Goal: Task Accomplishment & Management: Complete application form

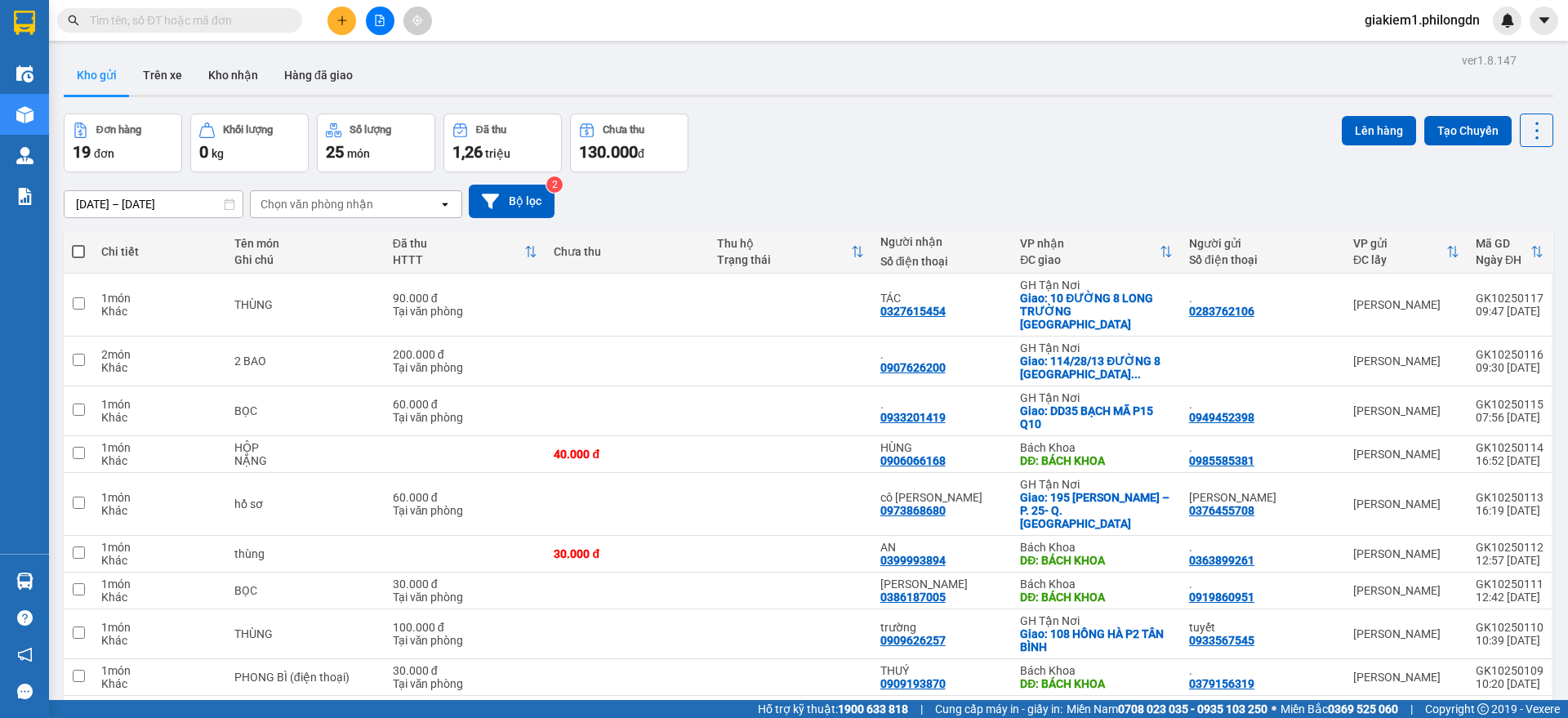
click at [336, 18] on icon "plus" at bounding box center [342, 20] width 11 height 11
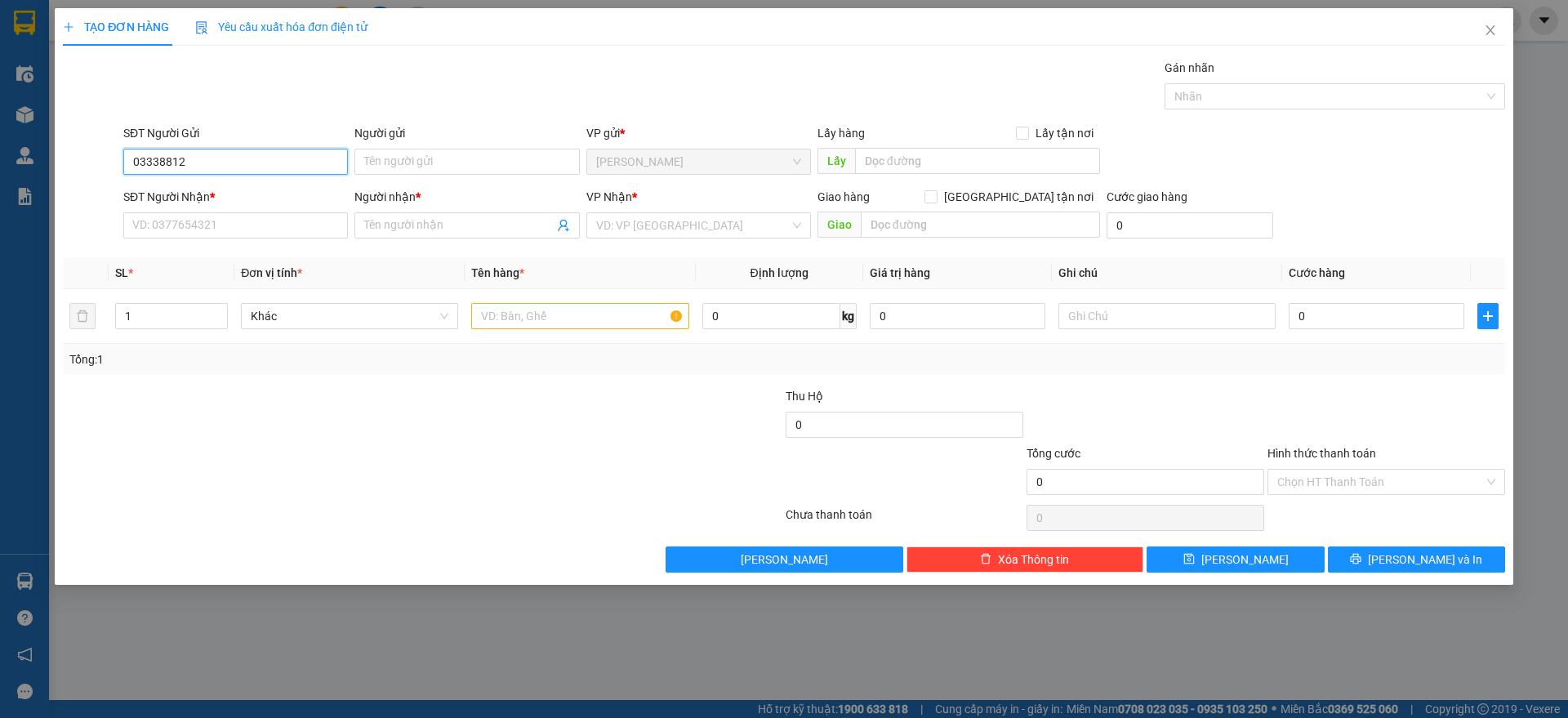
click at [171, 162] on input "03338812" at bounding box center [236, 162] width 224 height 26
click at [196, 194] on div "0333812101 - [PERSON_NAME]" at bounding box center [236, 194] width 205 height 18
type input "0333812101"
type input "[PERSON_NAME]"
type input "0902723218"
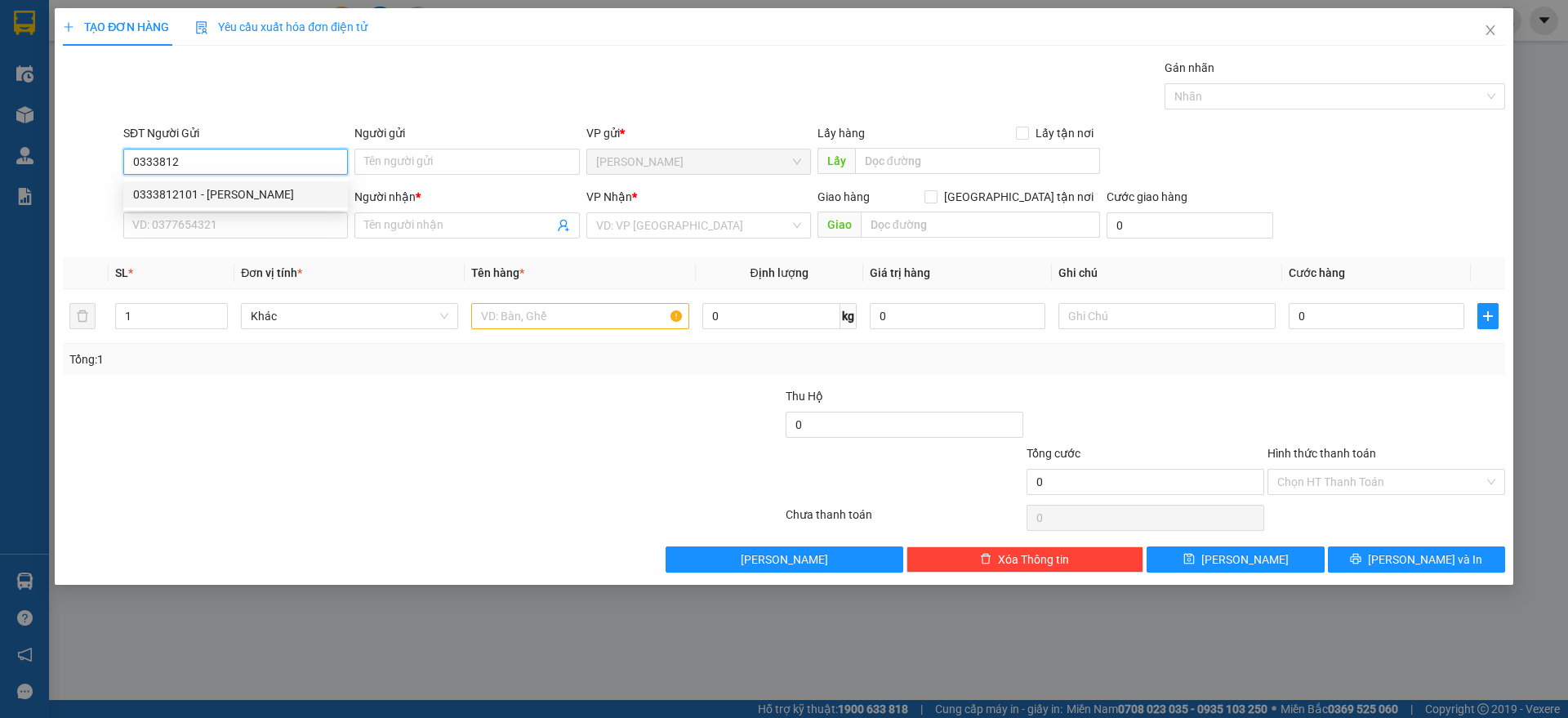
type input "."
checkbox input "true"
type input "BẾN XE AN SƯƠNG"
type input "120.000"
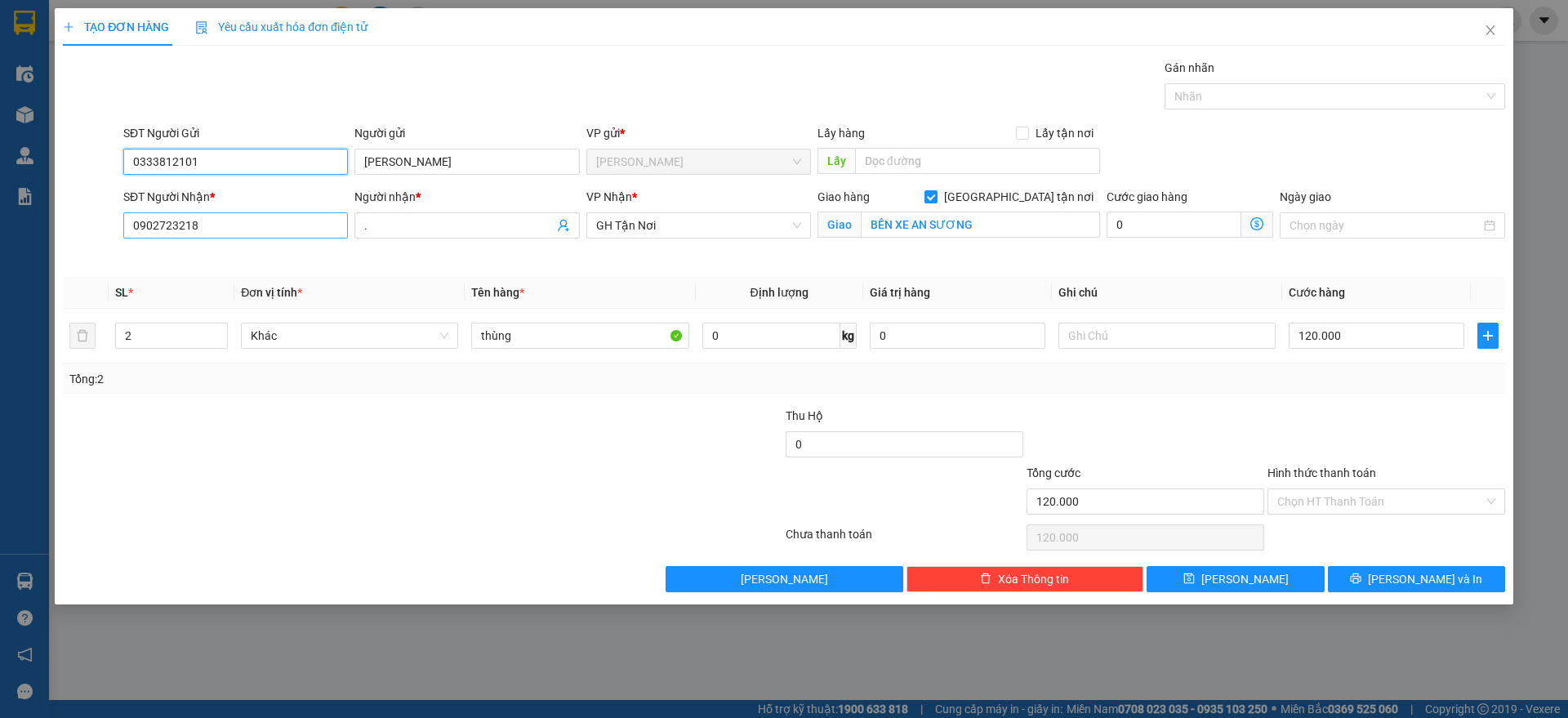
type input "0333812101"
click at [183, 232] on input "0902723218" at bounding box center [236, 225] width 224 height 26
type input "0969150827"
click at [265, 215] on input "0969150827" at bounding box center [236, 225] width 224 height 26
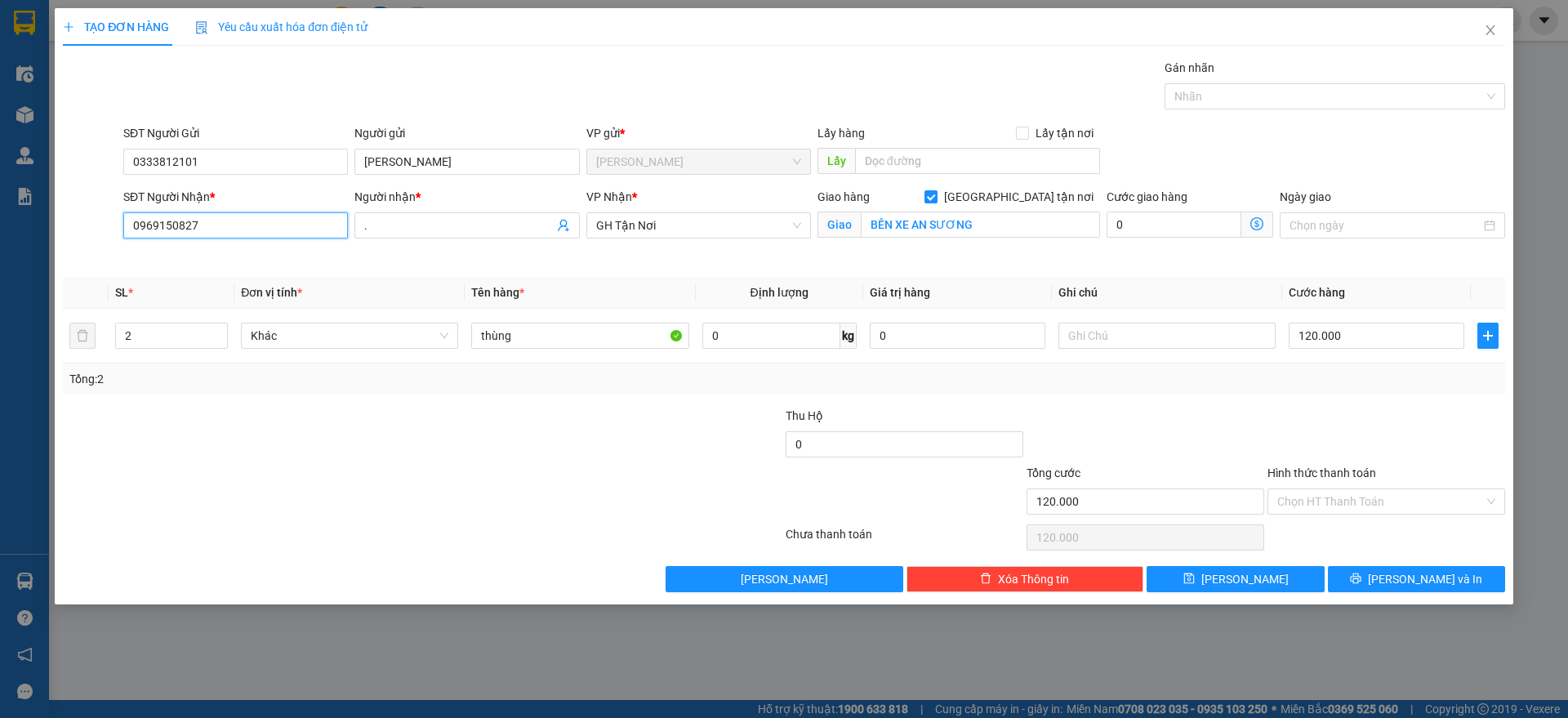
click at [265, 215] on input "0969150827" at bounding box center [236, 225] width 224 height 26
click at [265, 224] on input "SĐT Người Nhận *" at bounding box center [236, 225] width 224 height 26
click at [261, 229] on input "SĐT Người Nhận *" at bounding box center [236, 225] width 224 height 26
type input "0"
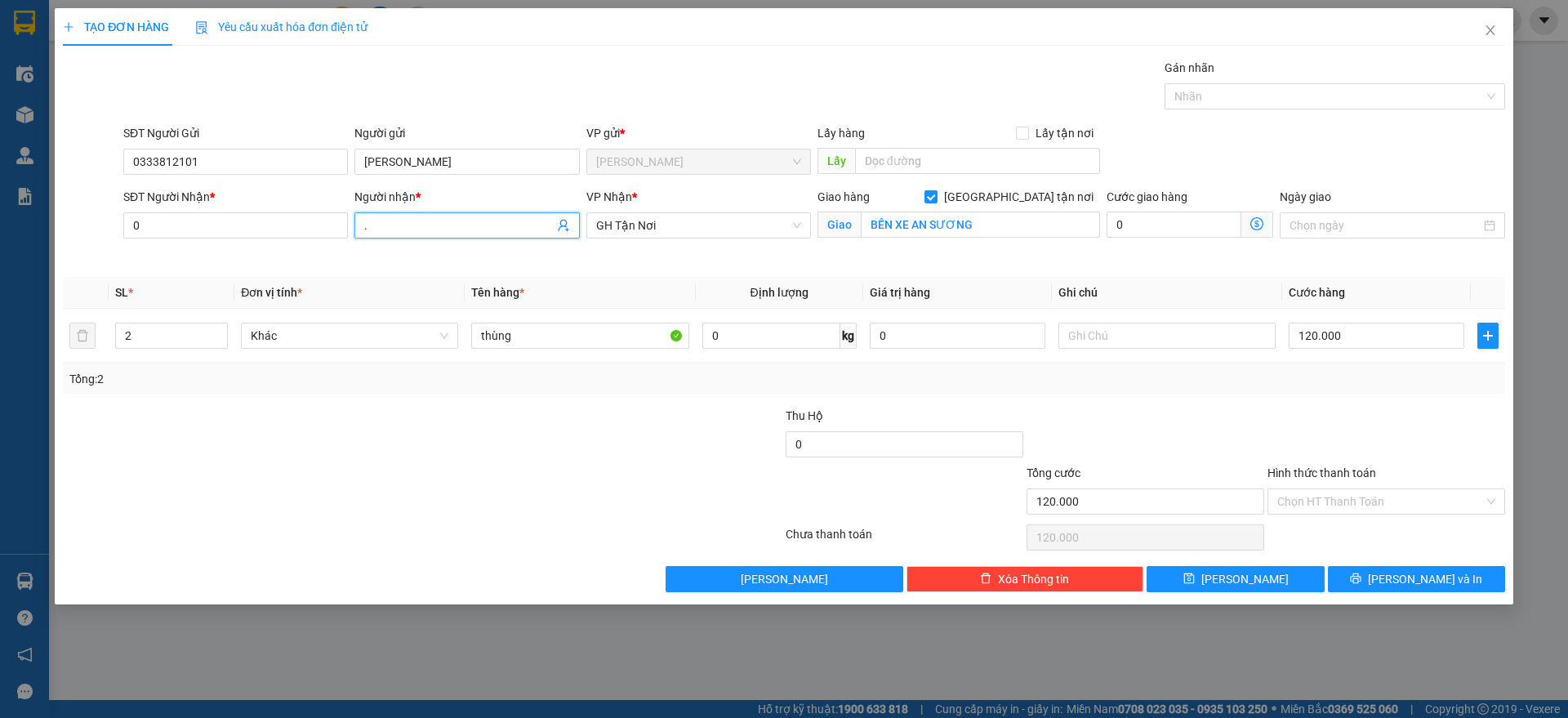
click at [383, 220] on input "." at bounding box center [458, 225] width 189 height 18
click at [203, 209] on div "SĐT Người Nhận *" at bounding box center [236, 200] width 224 height 24
click at [195, 218] on input "0" at bounding box center [236, 225] width 224 height 26
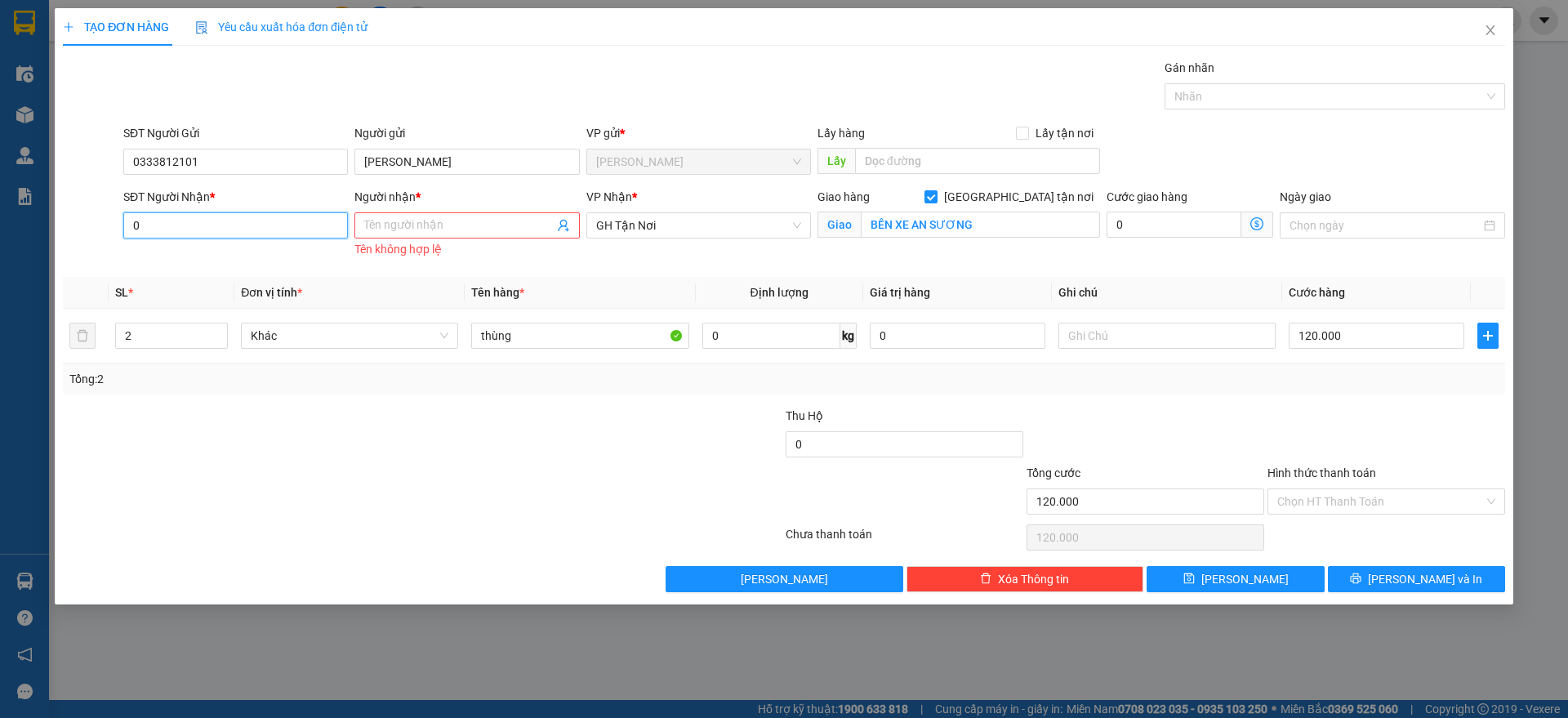
click at [203, 221] on input "0" at bounding box center [236, 225] width 224 height 26
click at [246, 158] on input "0333812101" at bounding box center [236, 162] width 224 height 26
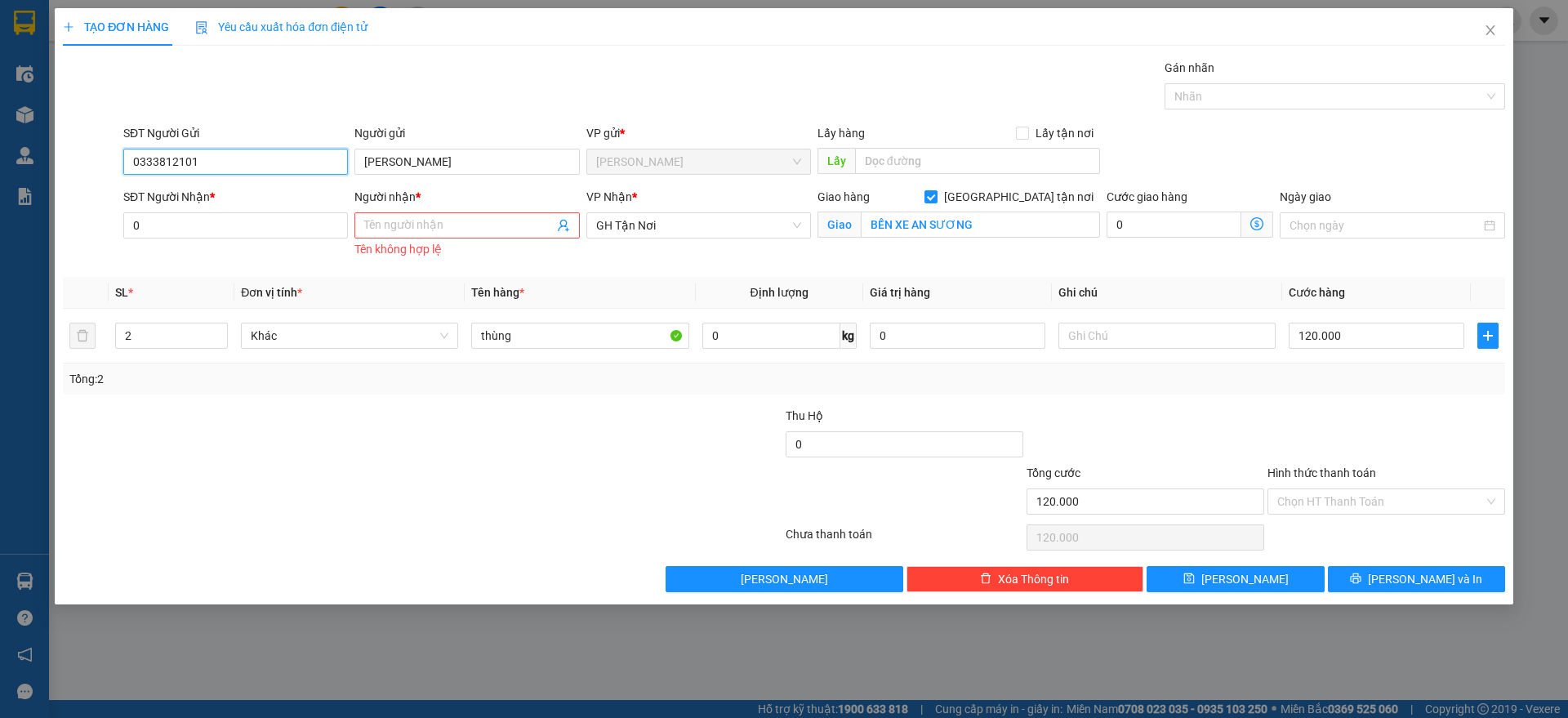
click at [246, 158] on input "0333812101" at bounding box center [236, 162] width 224 height 26
click at [236, 230] on input "0" at bounding box center [236, 225] width 224 height 26
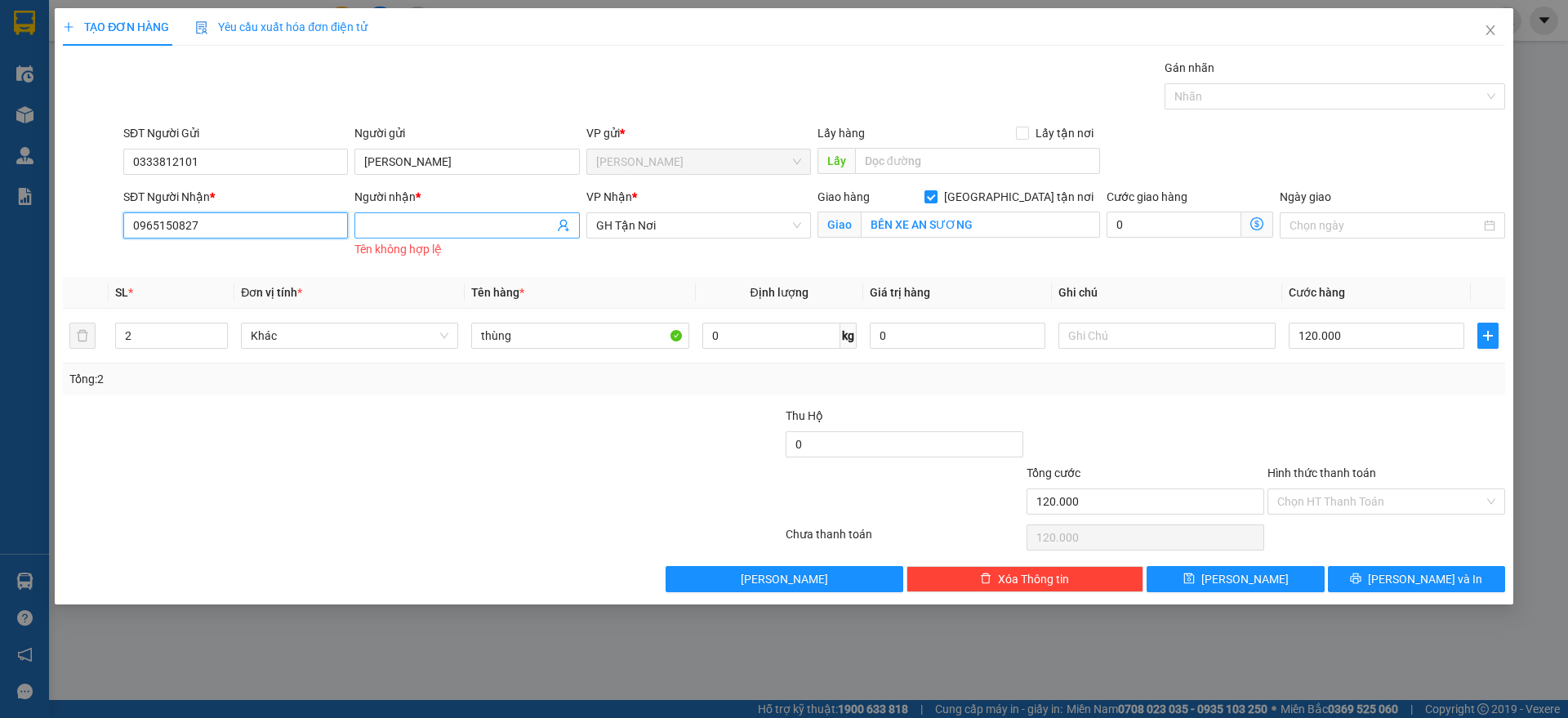
type input "0965150827"
click at [389, 233] on input "Người nhận *" at bounding box center [458, 225] width 189 height 18
type input "d"
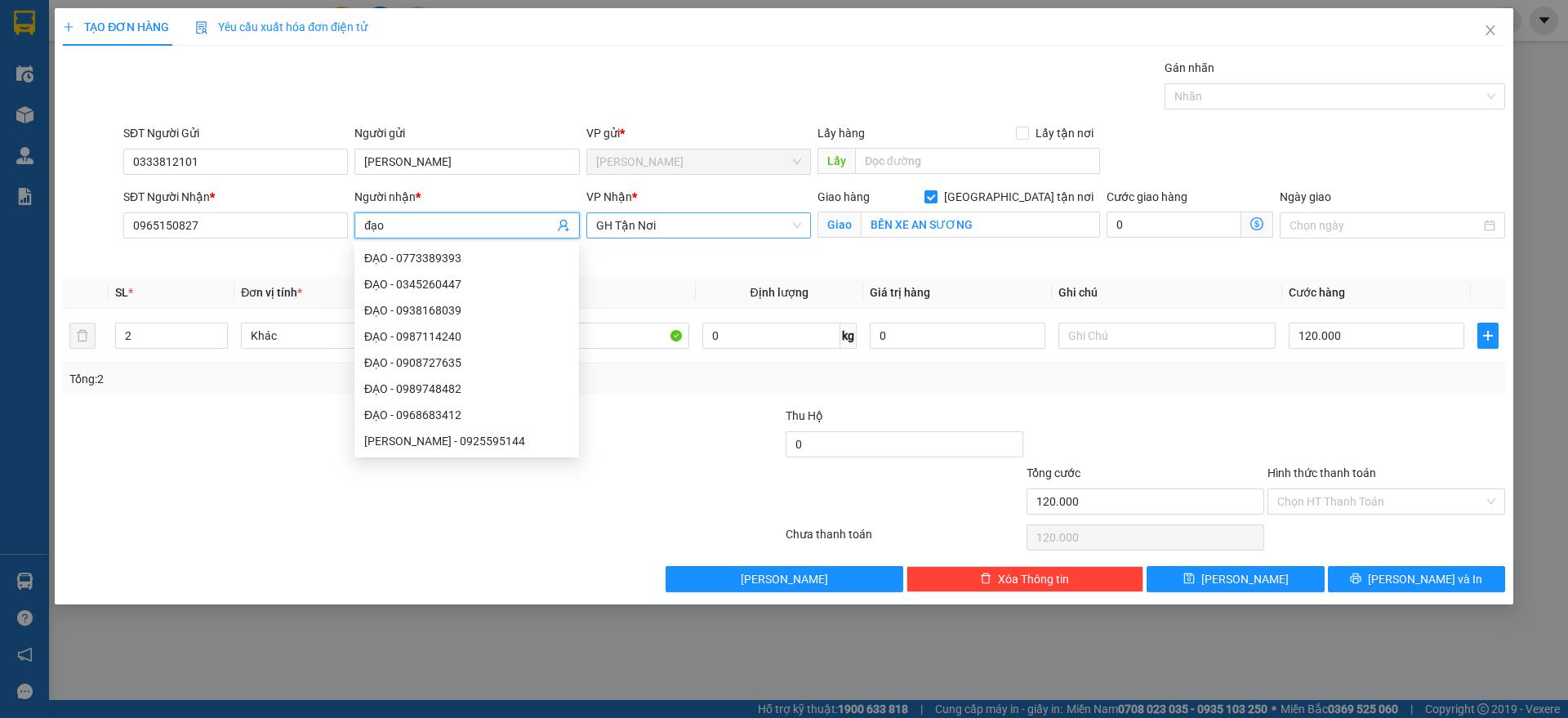
click at [726, 233] on span "GH Tận Nơi" at bounding box center [699, 225] width 205 height 24
type input "đạo"
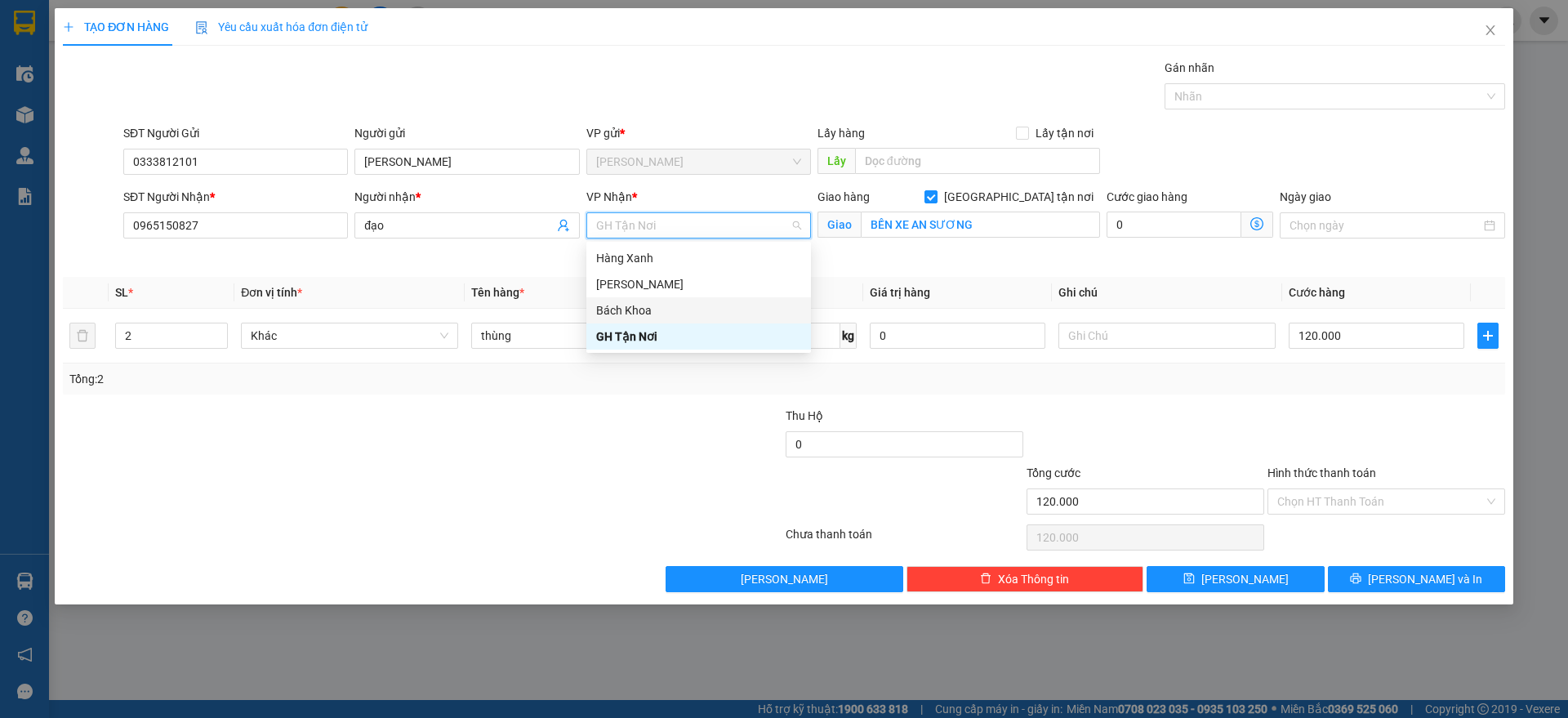
click at [632, 314] on div "Bách Khoa" at bounding box center [699, 310] width 205 height 18
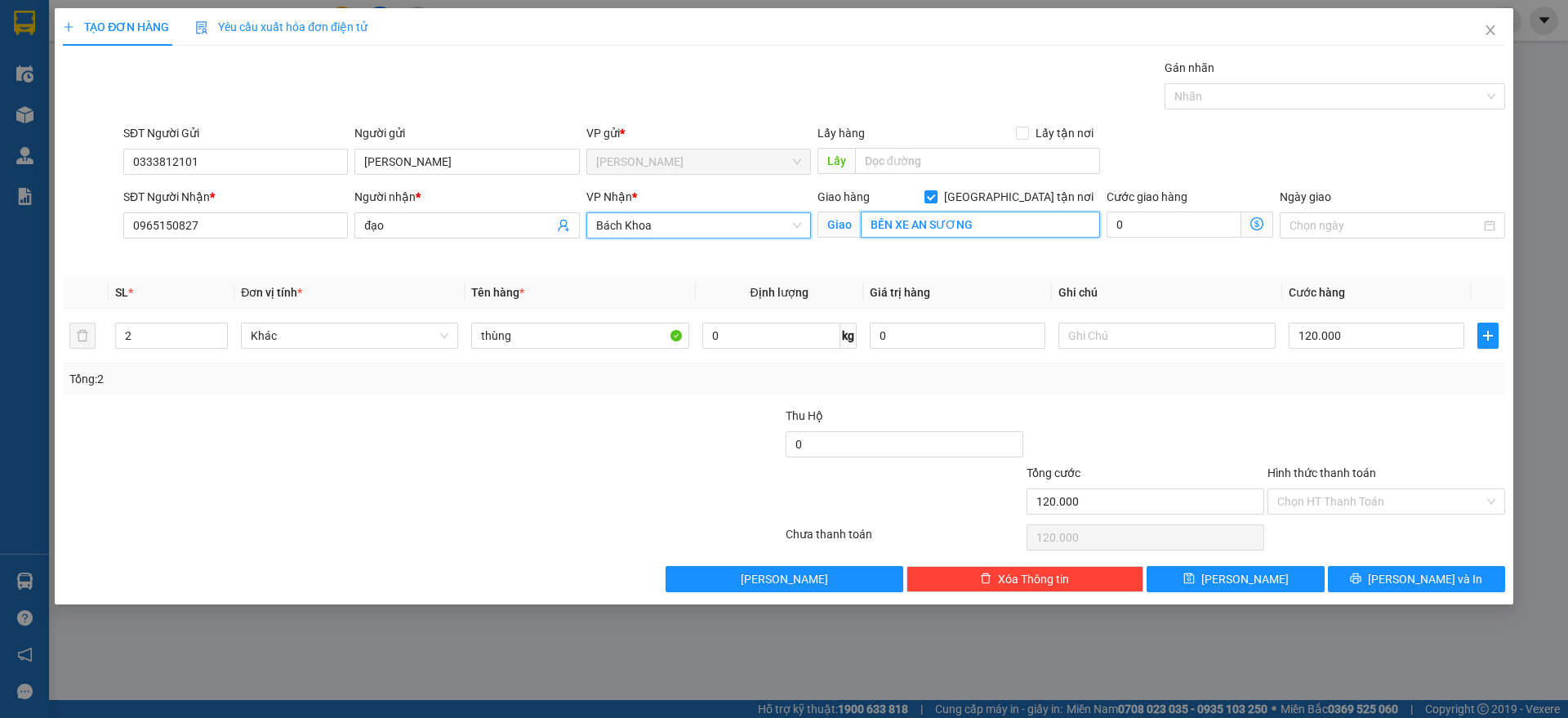
click at [1009, 228] on input "BẾN XE AN SƯƠNG" at bounding box center [980, 224] width 239 height 26
type input "BÁCH KHOA"
click at [1015, 185] on form "SĐT Người Gửi 0333812101 Người gửi ĐẠT NGUYỄN VP gửi * [PERSON_NAME] Lấy hàng L…" at bounding box center [783, 195] width 1442 height 141
click at [936, 190] on input "[GEOGRAPHIC_DATA] tận nơi" at bounding box center [929, 196] width 11 height 11
checkbox input "false"
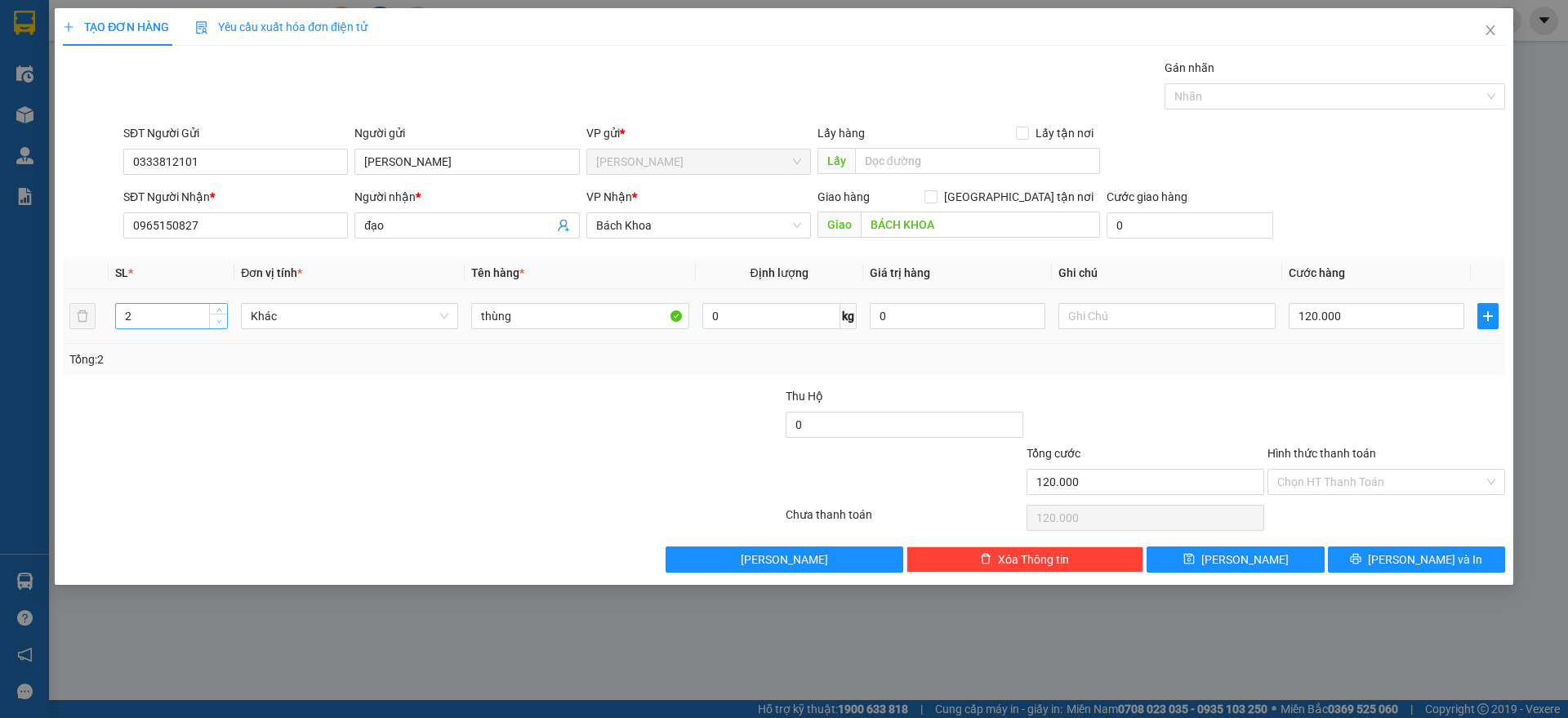
type input "1"
click at [217, 325] on span "down" at bounding box center [218, 321] width 10 height 10
click at [1392, 309] on input "120.000" at bounding box center [1376, 316] width 176 height 26
type input "4"
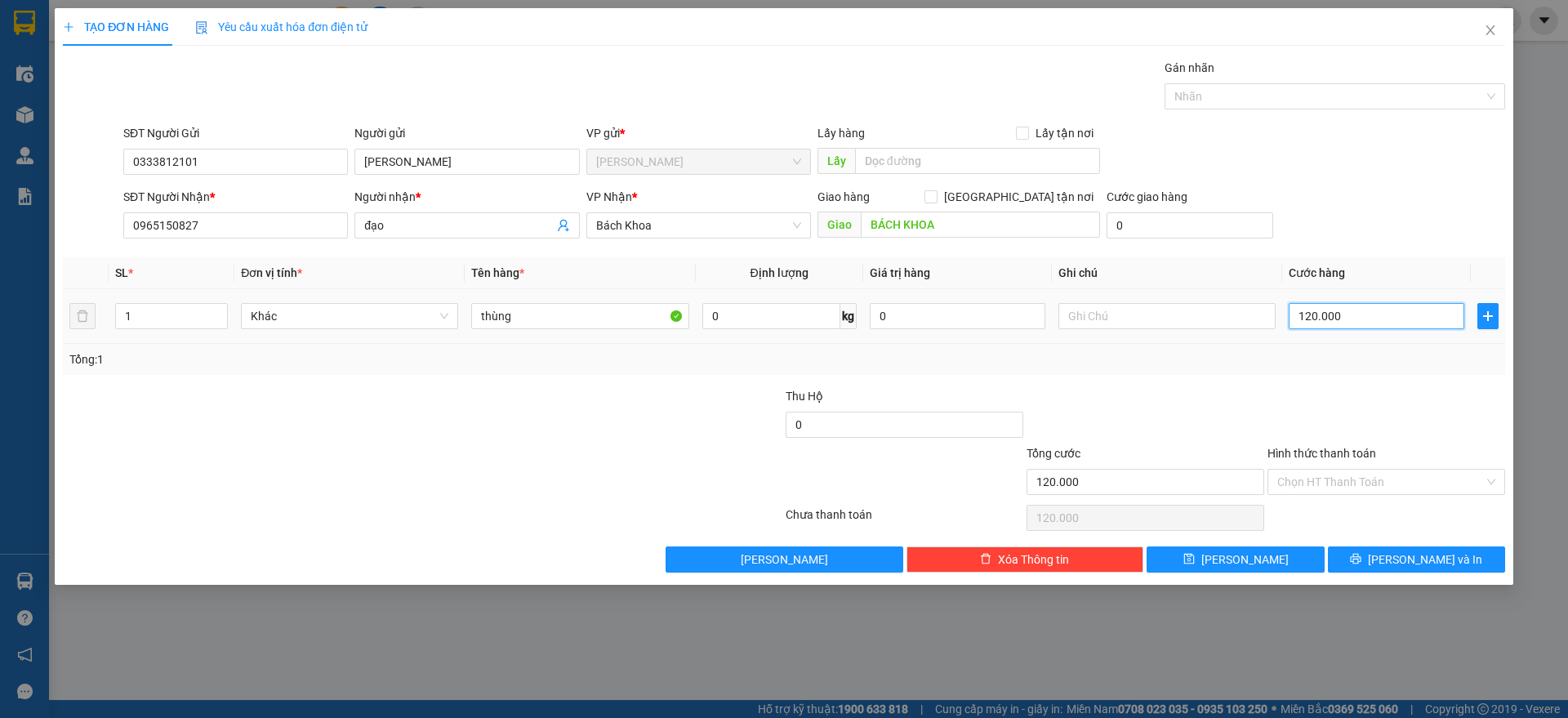
type input "4"
type input "40"
type input "400"
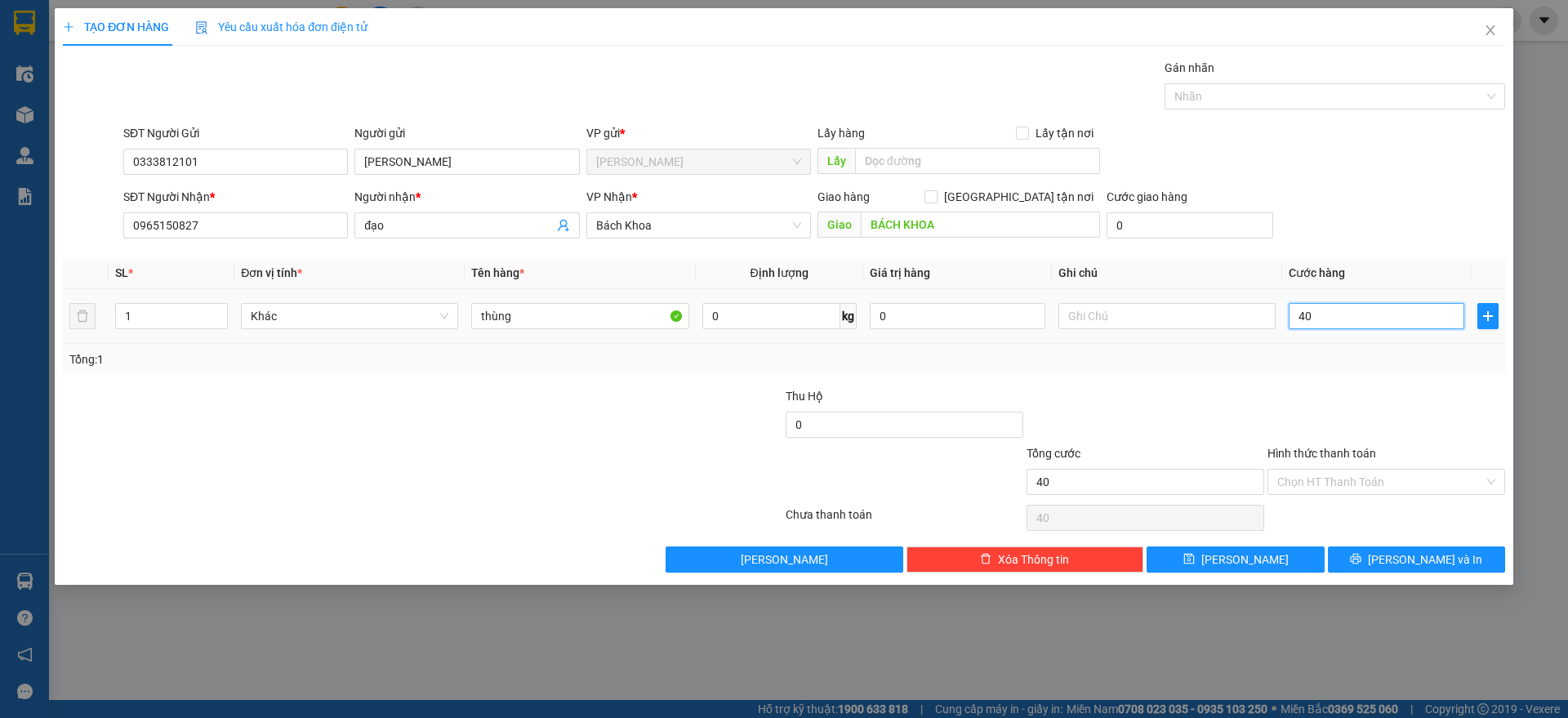
type input "400"
type input "4.000"
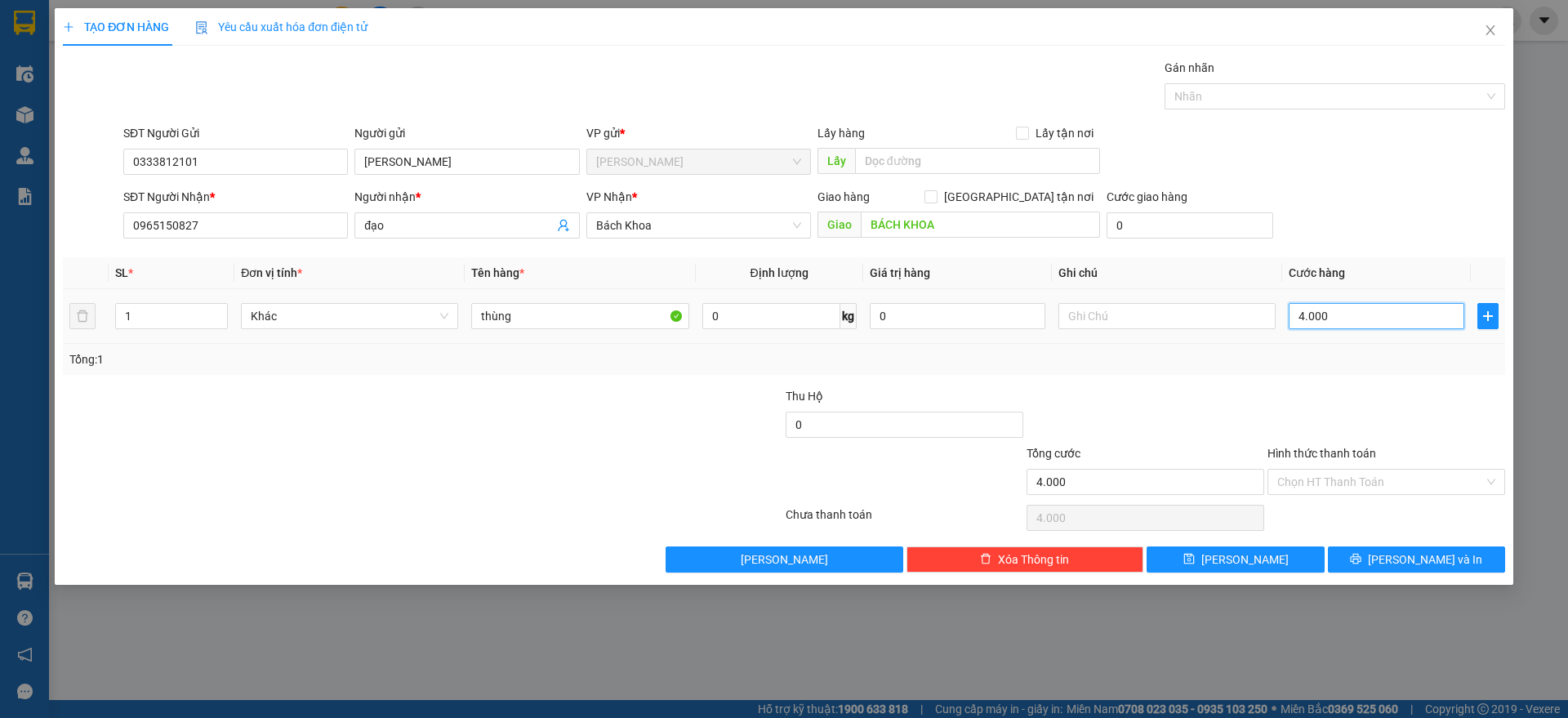
type input "40.000"
click at [1374, 553] on button "[PERSON_NAME] và In" at bounding box center [1416, 559] width 177 height 26
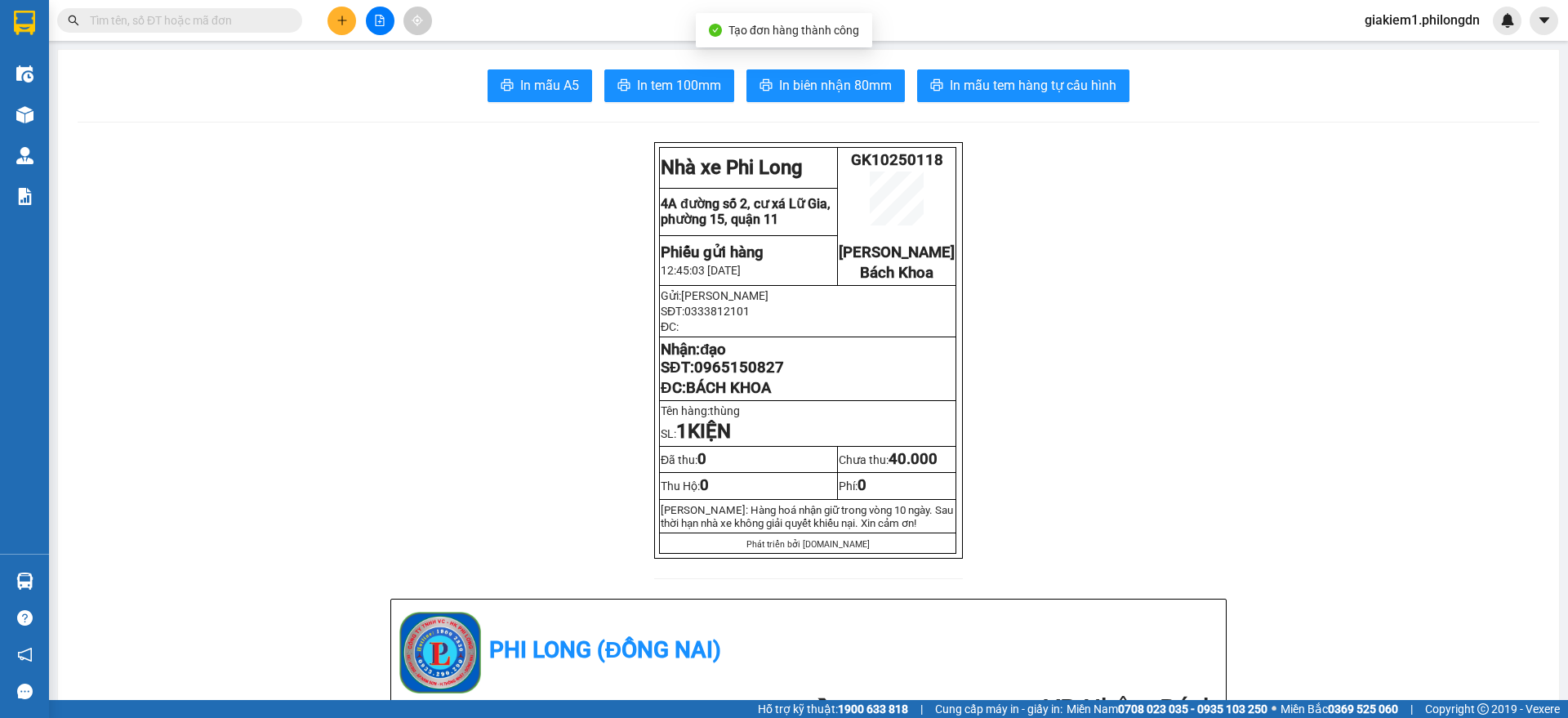
click at [707, 81] on span "In tem 100mm" at bounding box center [679, 84] width 84 height 20
click at [734, 376] on span "0965150827" at bounding box center [738, 367] width 90 height 18
copy span "0965150827"
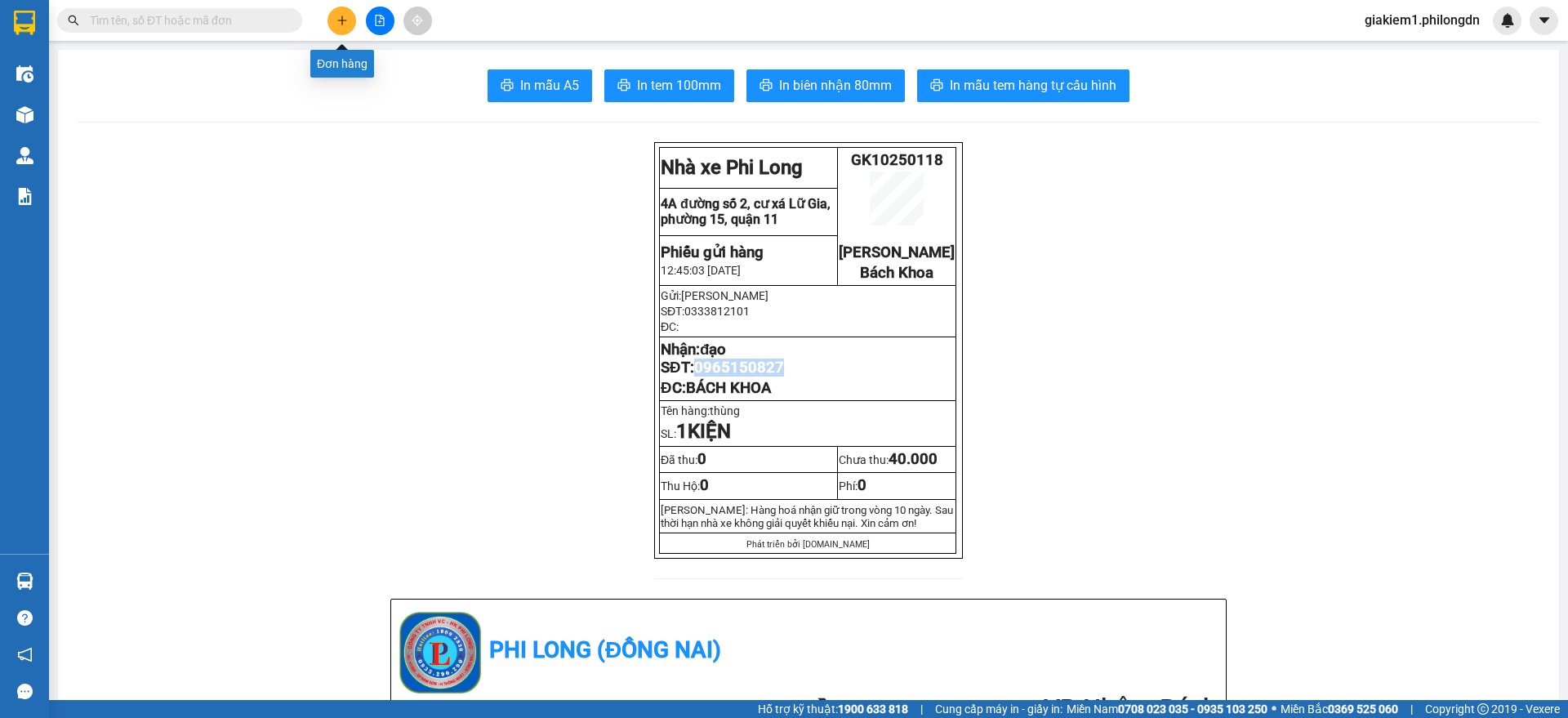
click at [335, 25] on button at bounding box center [342, 21] width 29 height 29
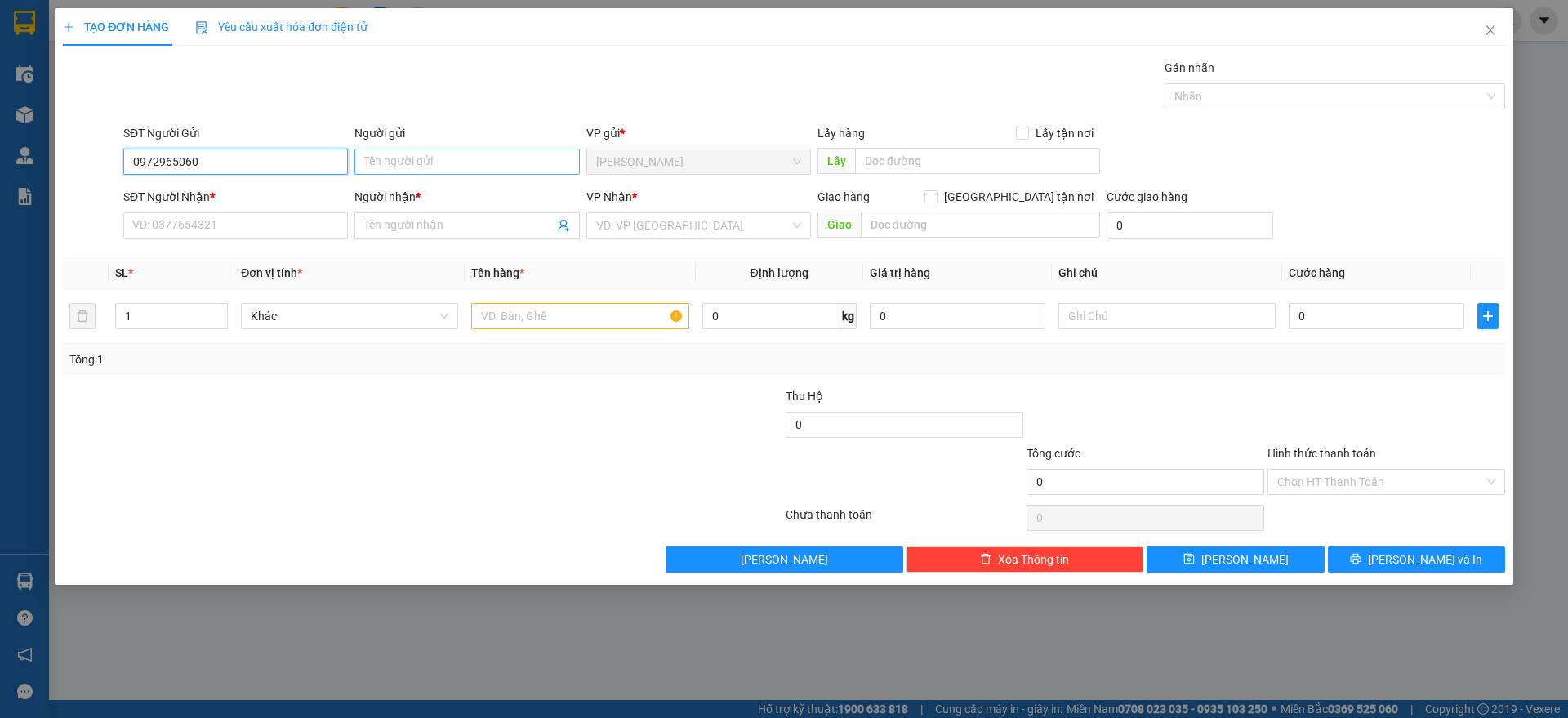
type input "0972965060"
click at [406, 165] on input "Người gửi" at bounding box center [467, 162] width 224 height 26
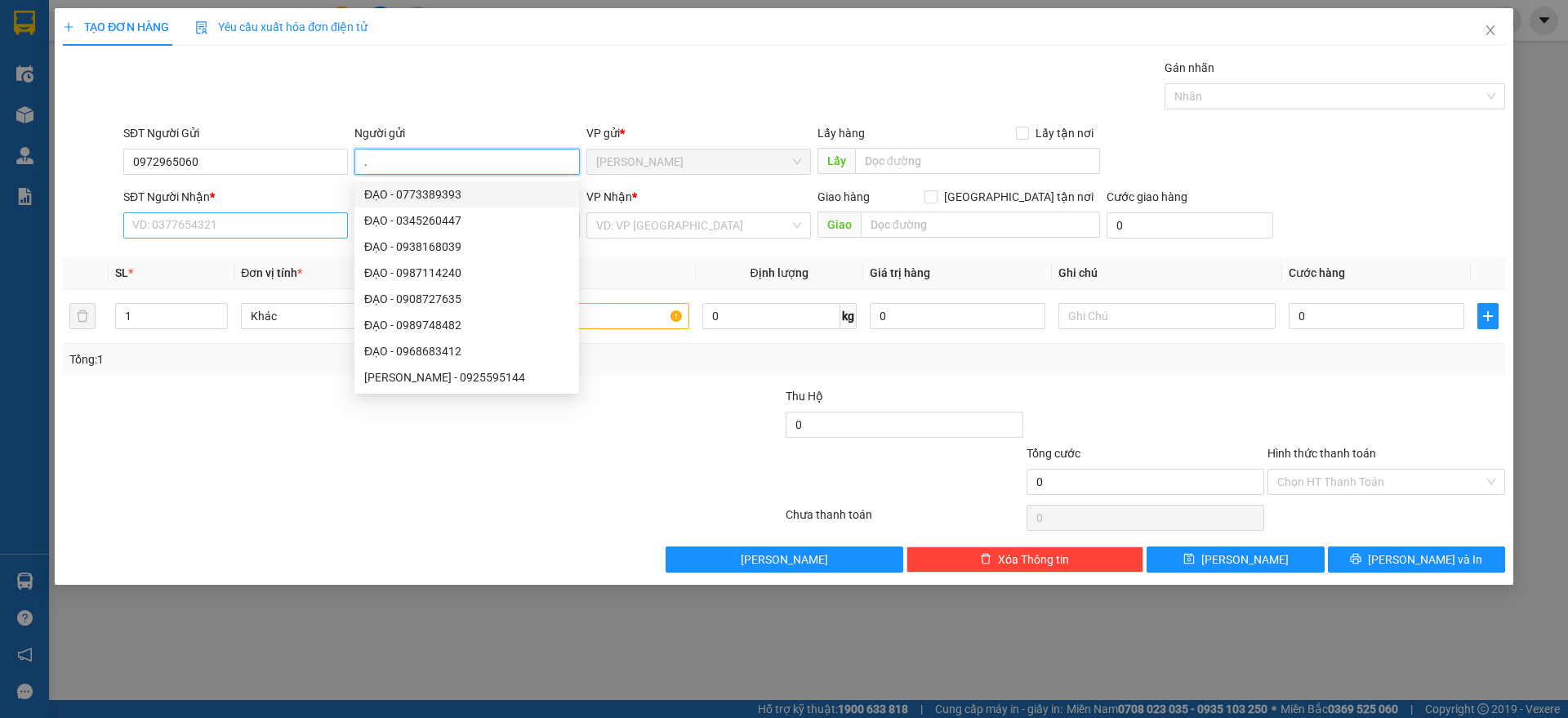
type input "."
click at [285, 225] on input "SĐT Người Nhận *" at bounding box center [236, 225] width 224 height 26
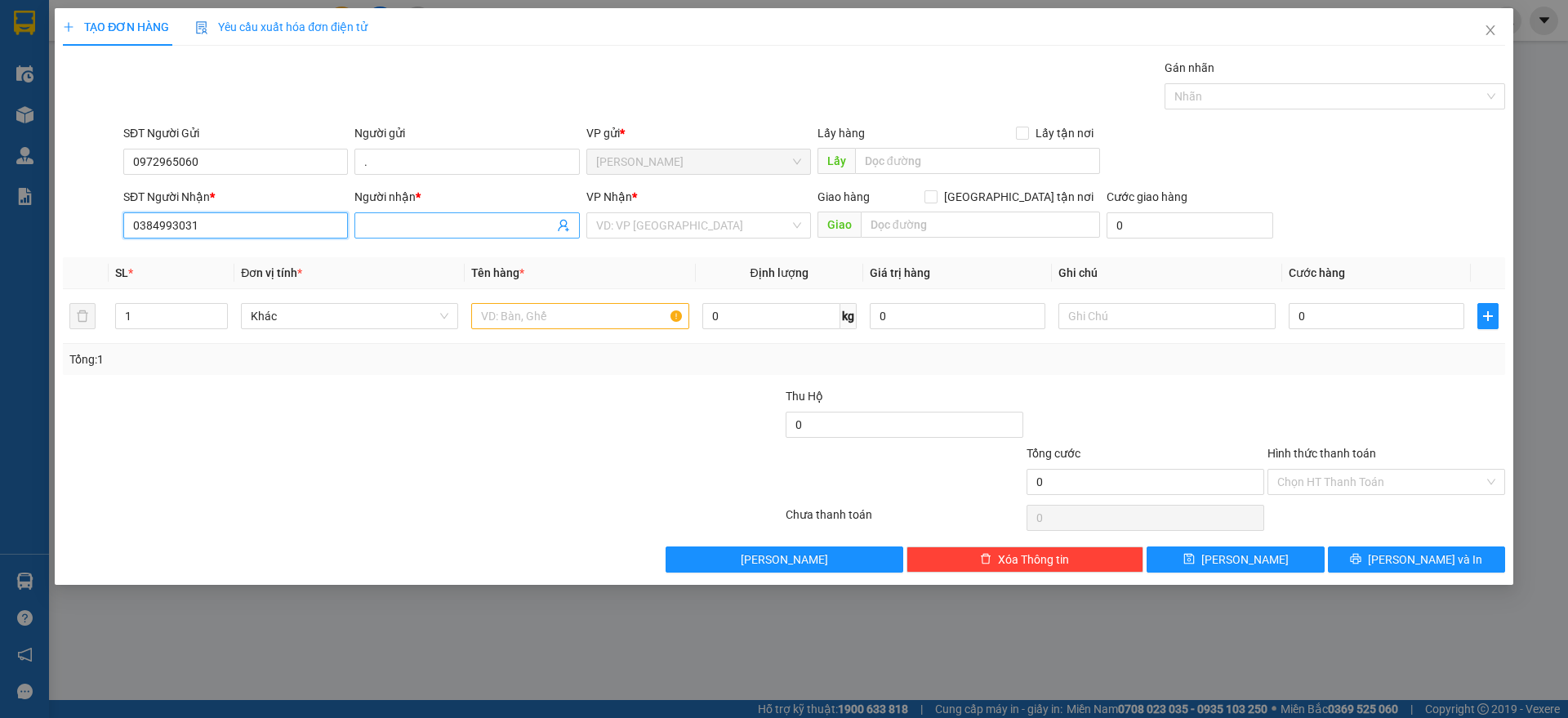
type input "0384993031"
click at [389, 219] on input "Người nhận *" at bounding box center [458, 225] width 189 height 18
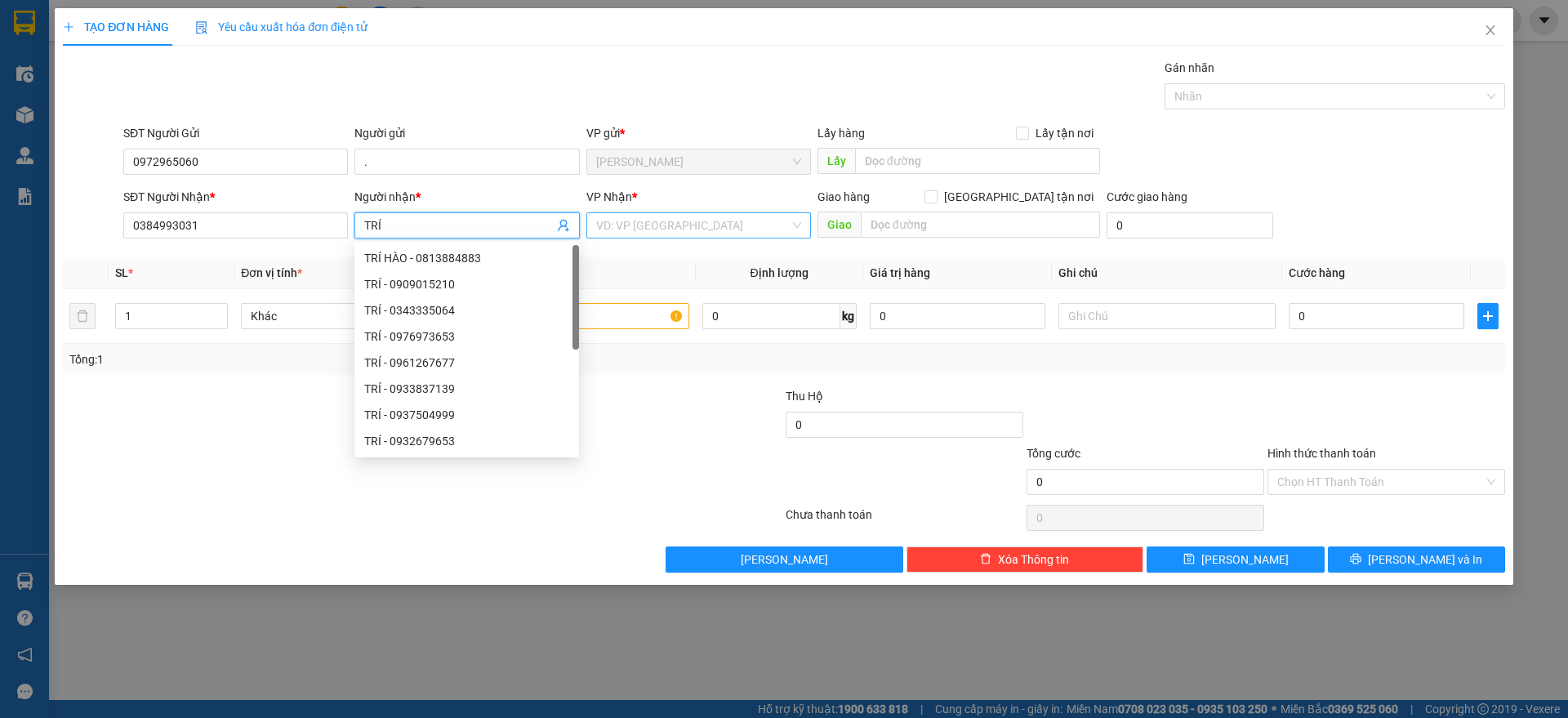
type input "TRÍ"
click at [744, 228] on input "search" at bounding box center [693, 225] width 194 height 24
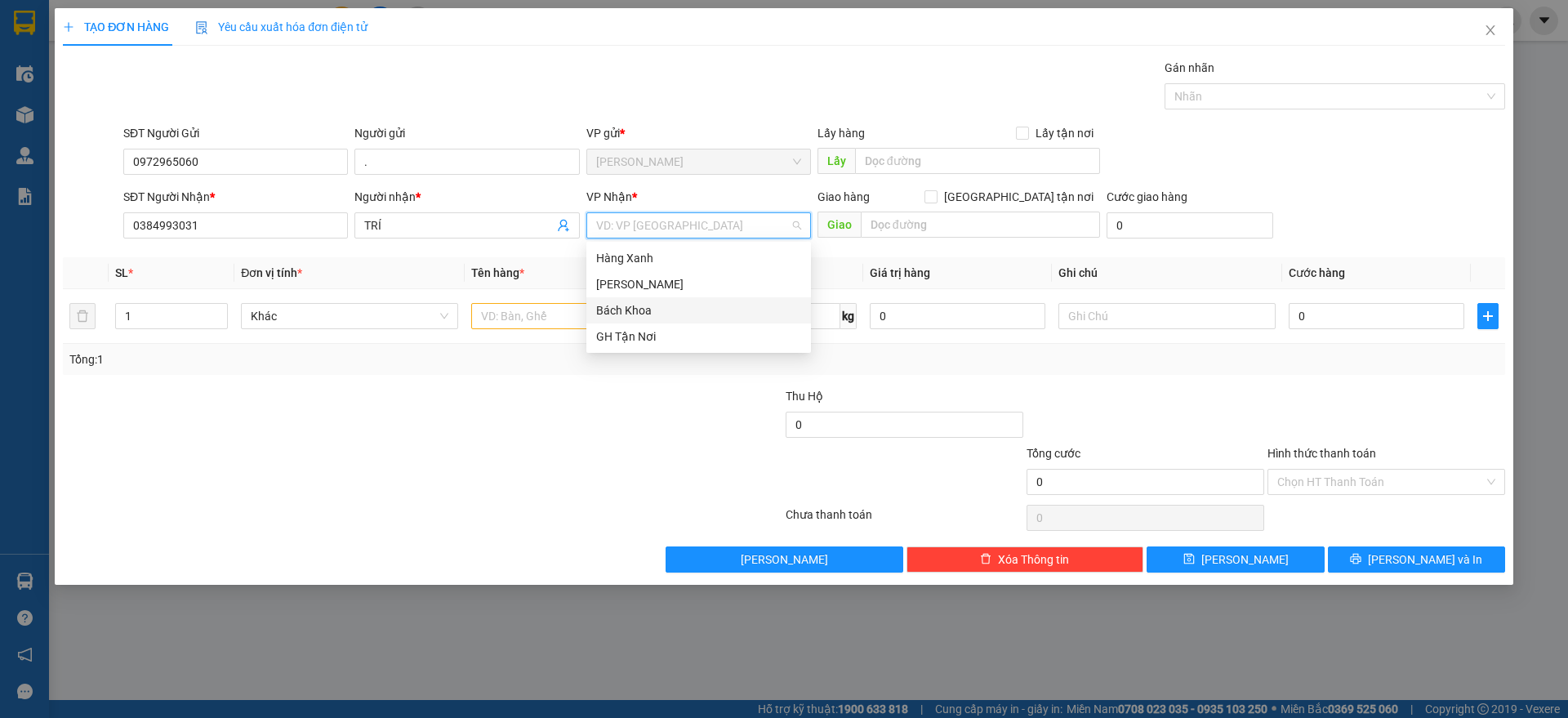
click at [620, 303] on div "Bách Khoa" at bounding box center [699, 310] width 205 height 18
click at [667, 236] on span "Bách Khoa" at bounding box center [699, 225] width 205 height 24
click at [632, 254] on div "Hàng Xanh" at bounding box center [699, 258] width 205 height 18
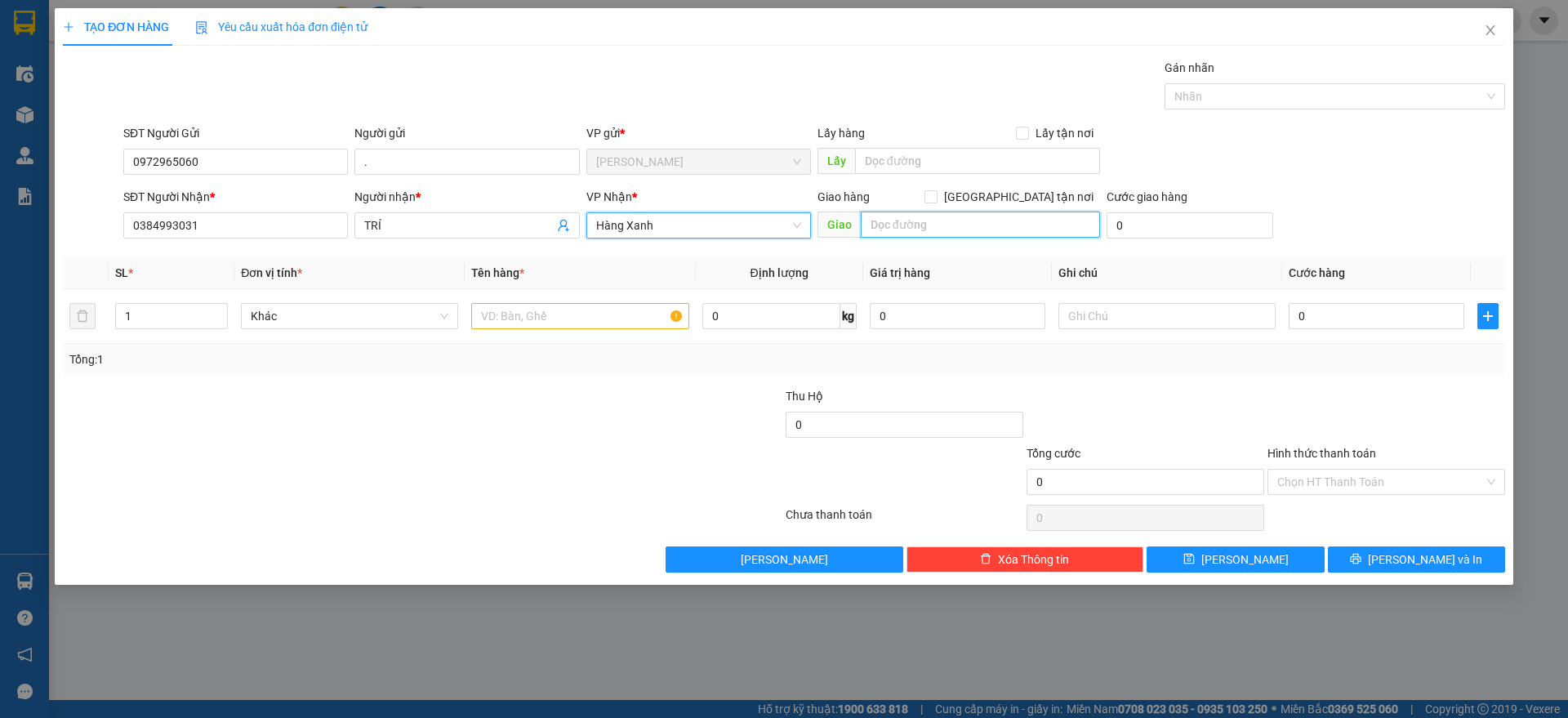
click at [982, 226] on input "text" at bounding box center [980, 224] width 239 height 26
type input "HÀNG XANH"
click at [546, 318] on input "text" at bounding box center [580, 316] width 217 height 26
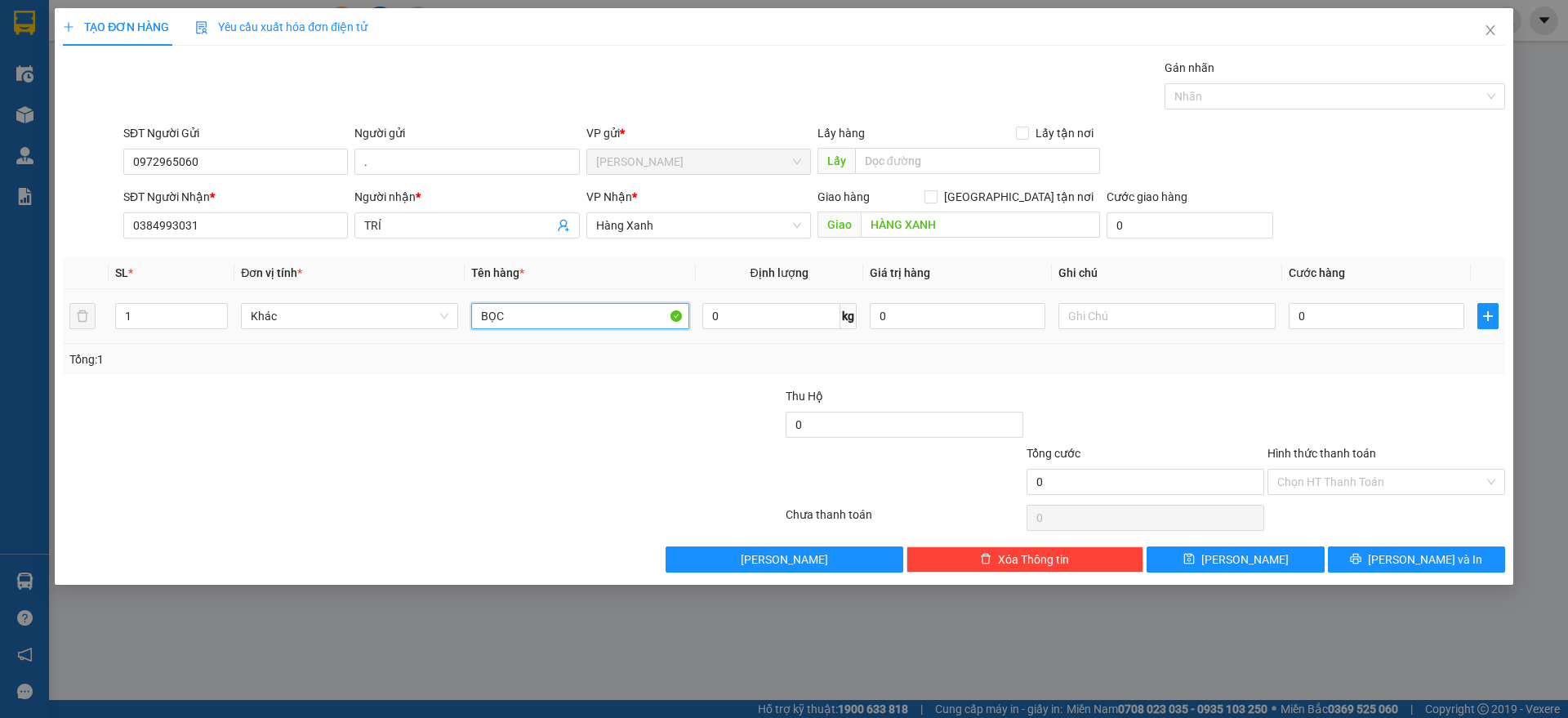
type input "BỌC"
click at [1367, 302] on div "0" at bounding box center [1376, 316] width 176 height 33
click at [1356, 328] on input "0" at bounding box center [1376, 316] width 176 height 26
type input "3"
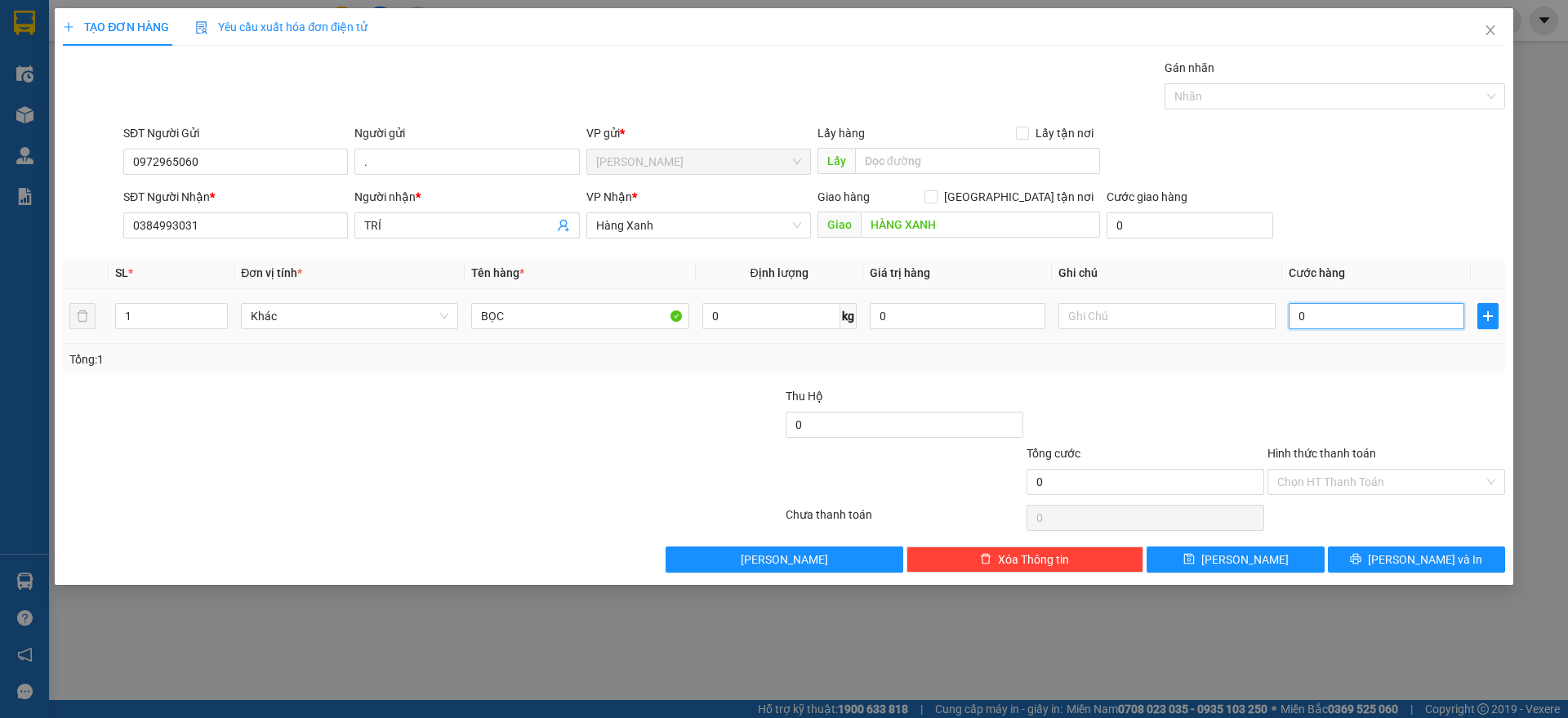
type input "3"
type input "30"
type input "300"
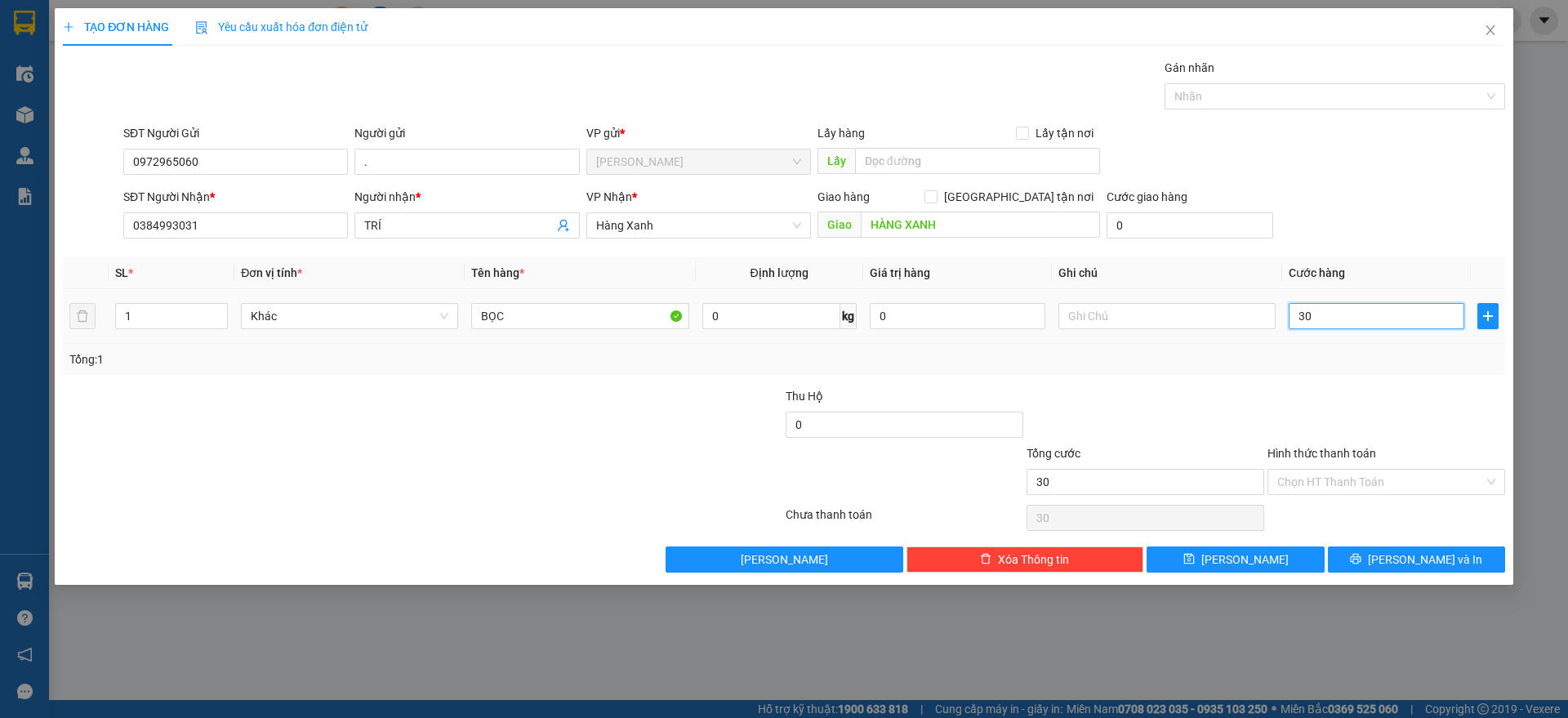
type input "300"
type input "3.000"
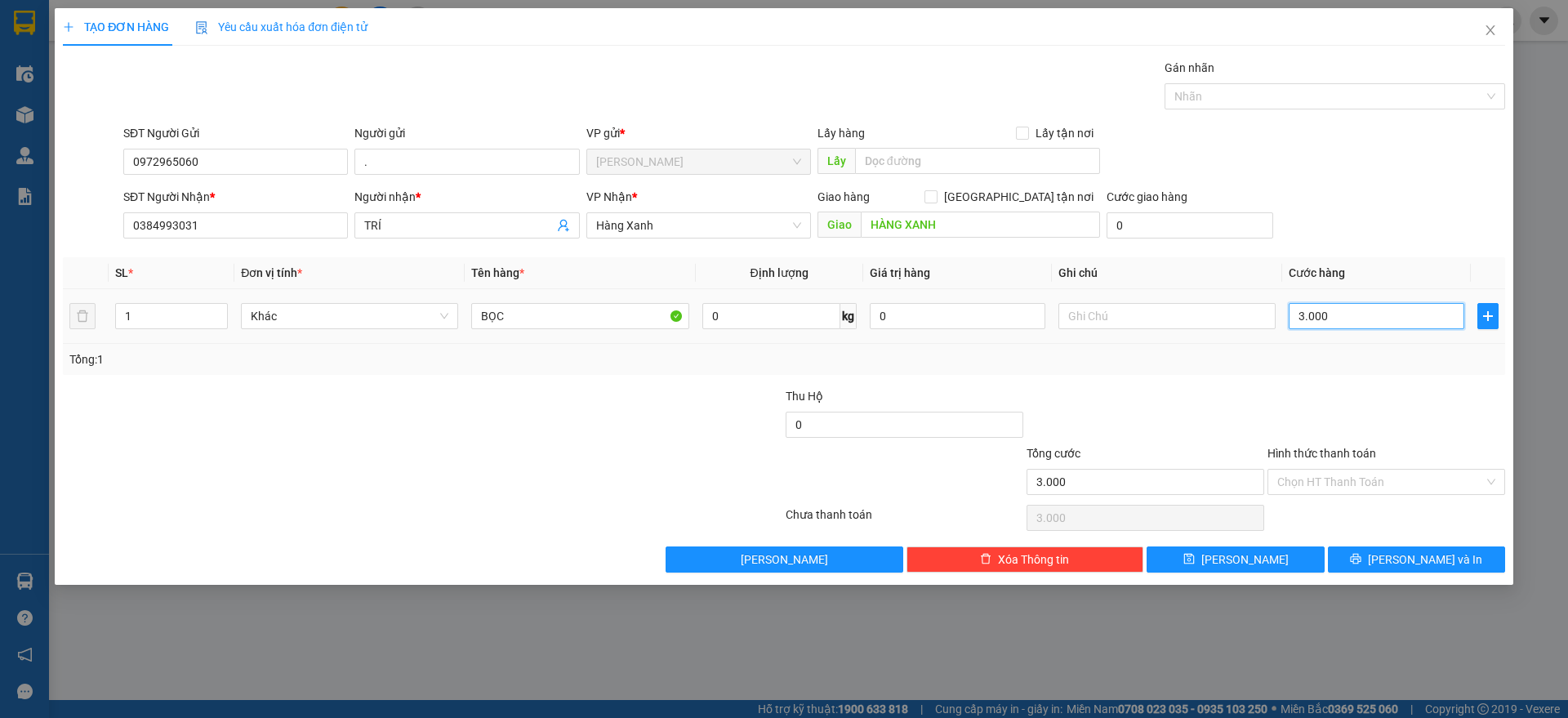
type input "30.000"
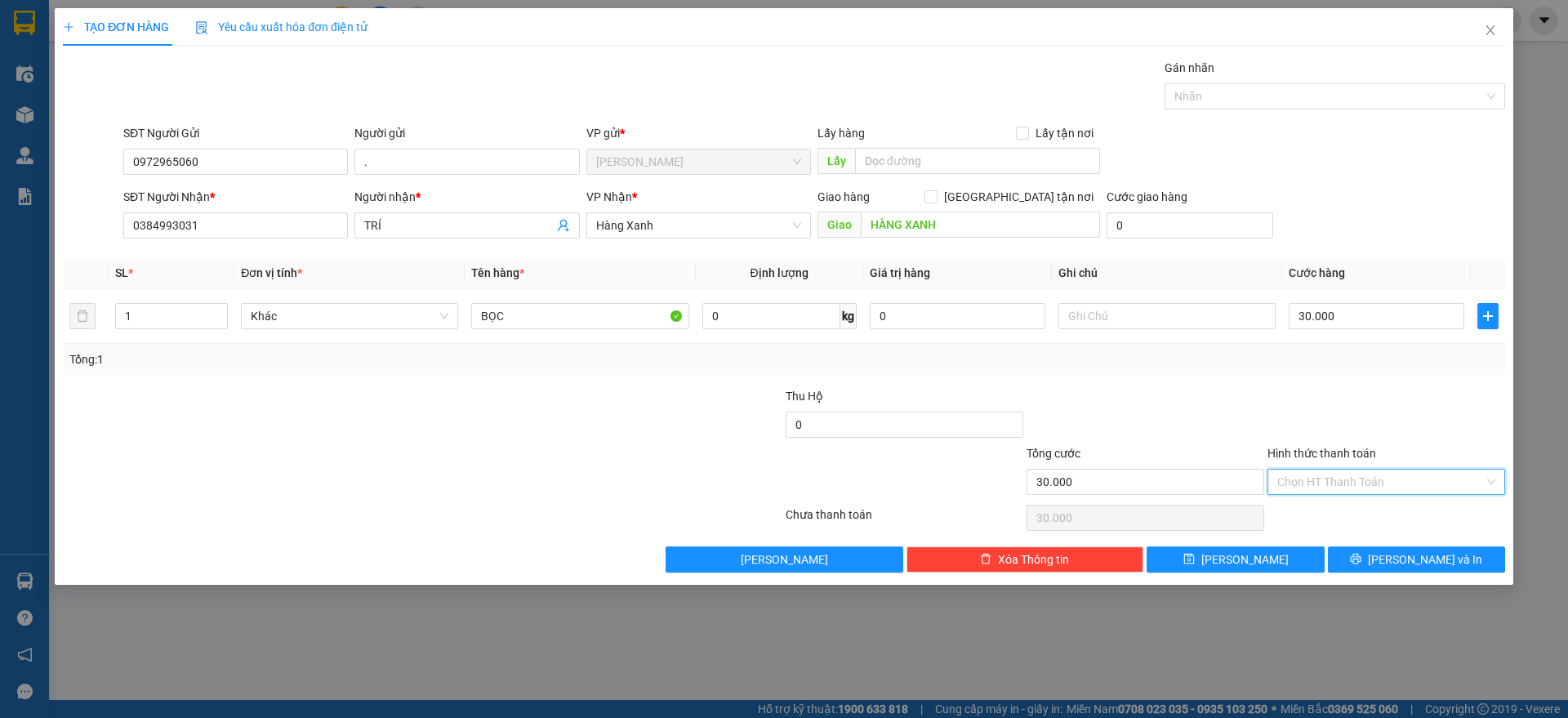
click at [1306, 478] on input "Hình thức thanh toán" at bounding box center [1380, 482] width 207 height 24
click at [1310, 509] on div "Tại văn phòng" at bounding box center [1385, 514] width 218 height 18
type input "0"
click at [1380, 555] on button "[PERSON_NAME] và In" at bounding box center [1416, 559] width 177 height 26
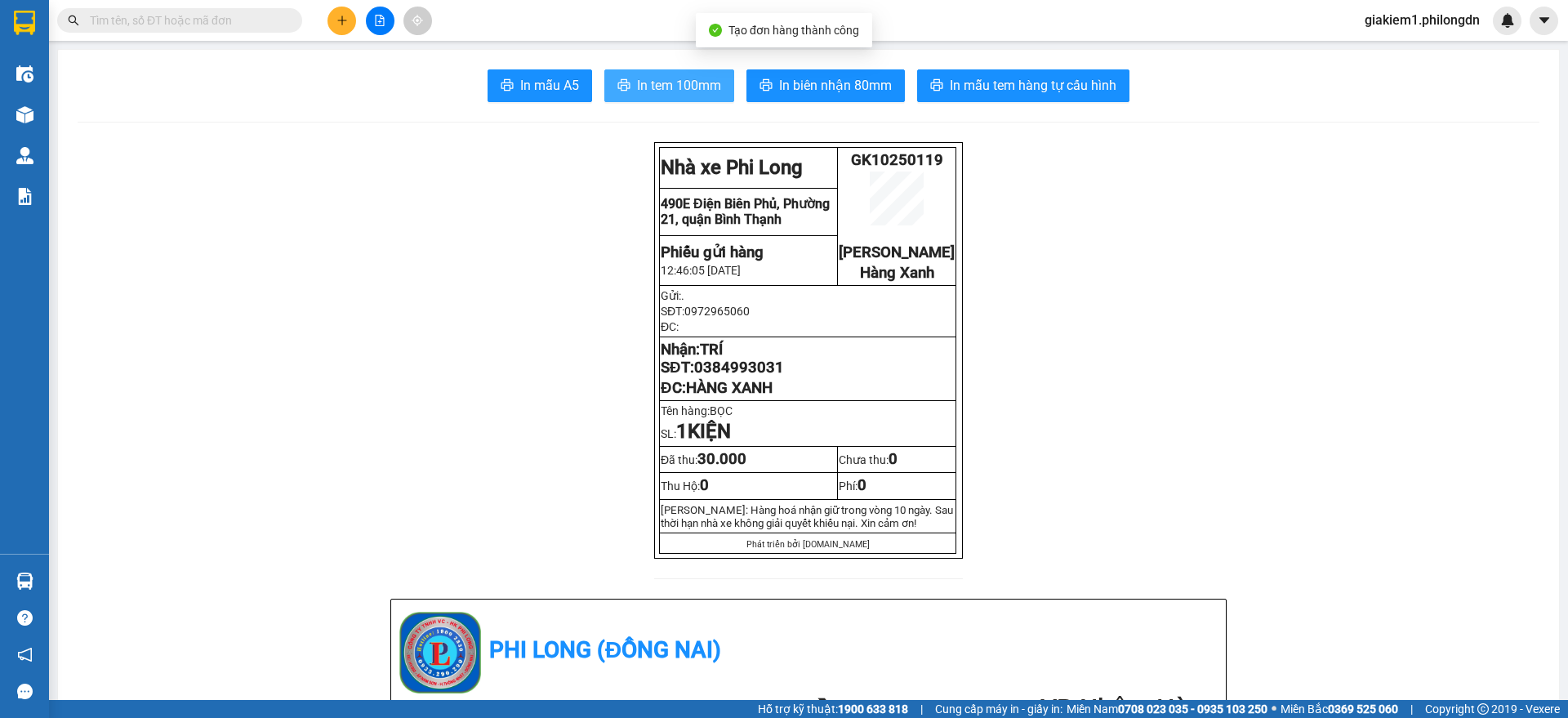
click at [654, 81] on span "In tem 100mm" at bounding box center [679, 84] width 84 height 20
click at [736, 376] on span "0384993031" at bounding box center [738, 367] width 90 height 18
copy span "0384993031"
